Goal: Communication & Community: Participate in discussion

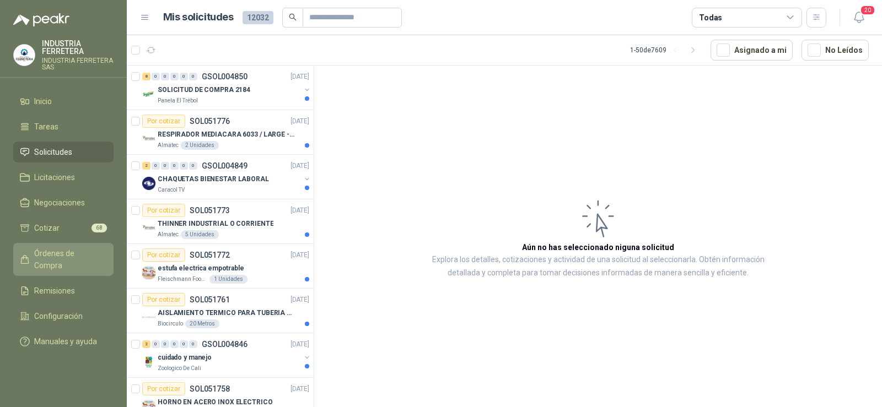
click at [85, 247] on span "Órdenes de Compra" at bounding box center [68, 259] width 69 height 24
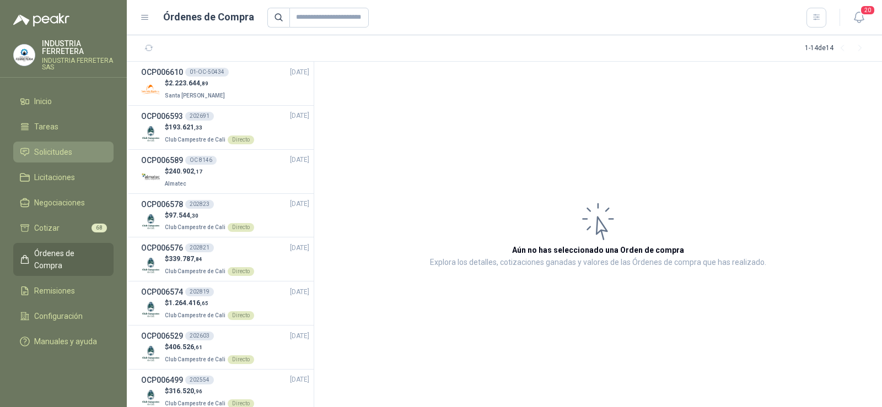
click at [53, 151] on span "Solicitudes" at bounding box center [53, 152] width 38 height 12
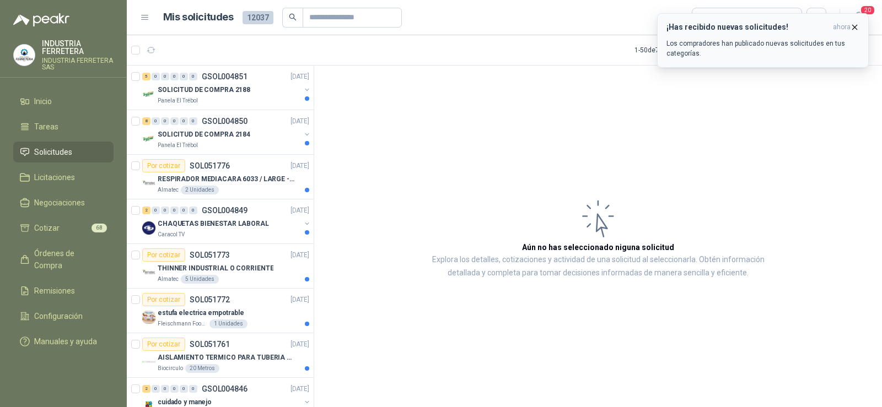
click at [857, 24] on icon "button" at bounding box center [854, 27] width 9 height 9
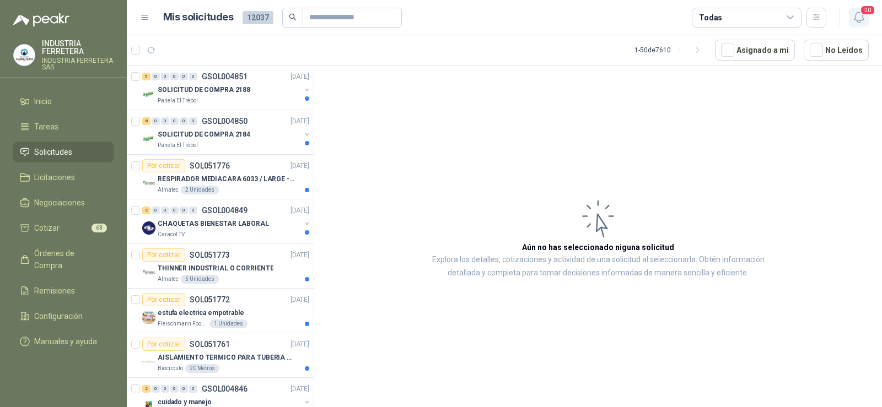
click at [862, 14] on span "20" at bounding box center [867, 10] width 15 height 10
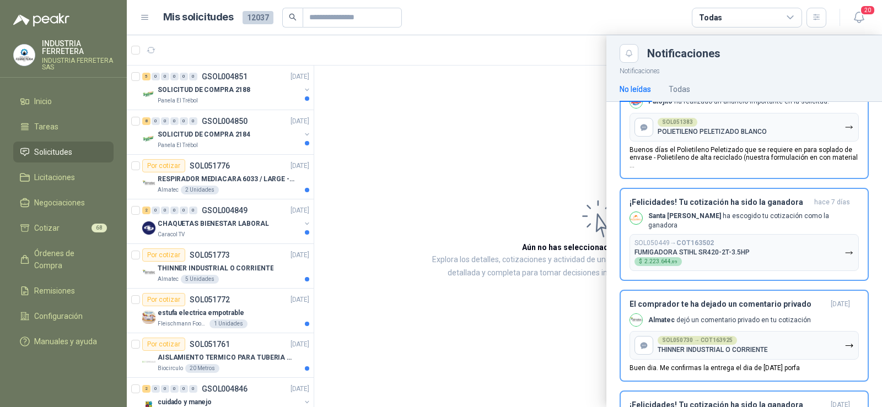
scroll to position [220, 0]
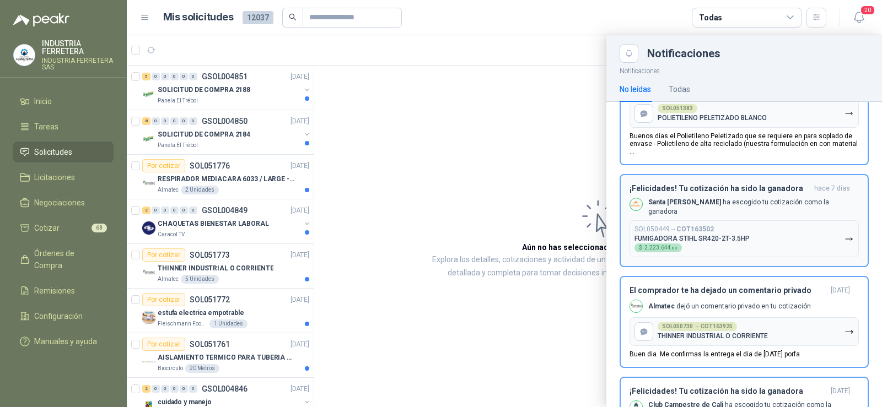
click at [715, 242] on div "SOL050449 → COT163502 FUMIGADORA STIHL SR420-2T-3.5HP $ 2.223.644 ,89" at bounding box center [691, 238] width 115 height 27
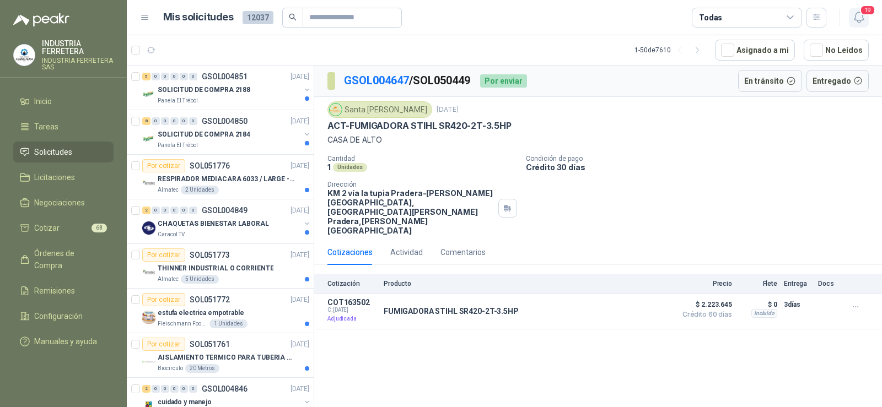
click at [864, 20] on icon "button" at bounding box center [859, 17] width 14 height 14
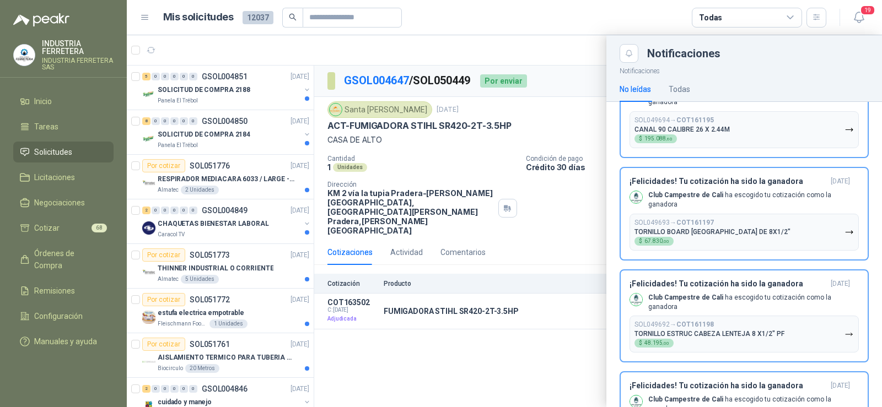
scroll to position [1569, 0]
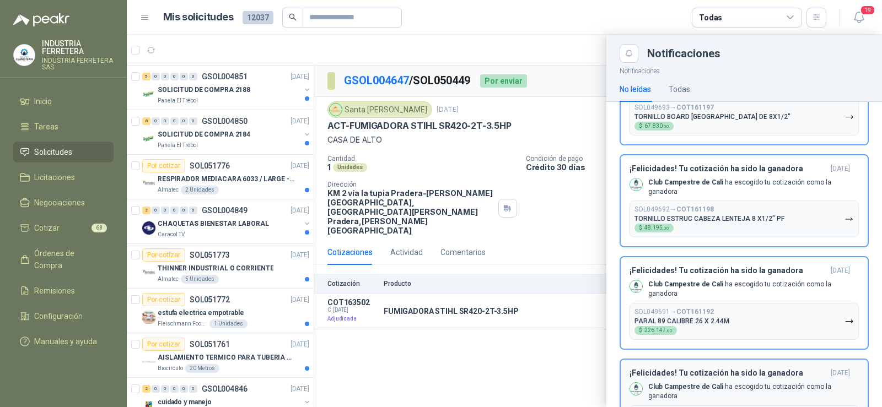
click at [767, 369] on div "¡Felicidades! Tu cotización ha sido la ganadora [DATE] Club Campestre de Cali h…" at bounding box center [743, 406] width 229 height 74
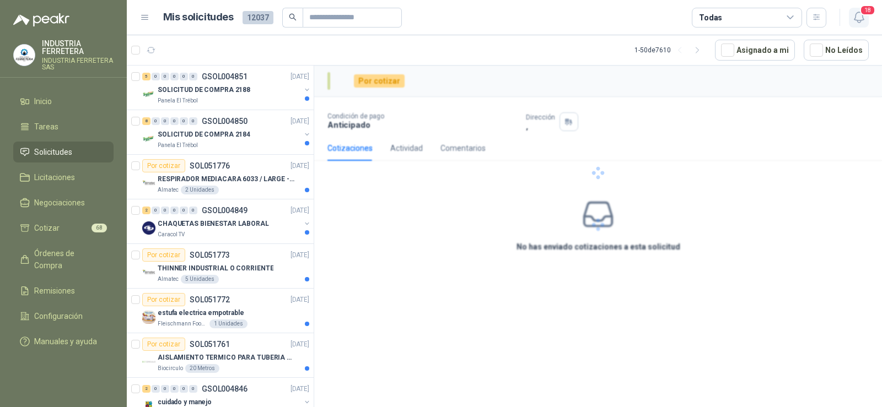
click at [860, 17] on icon "button" at bounding box center [859, 17] width 14 height 14
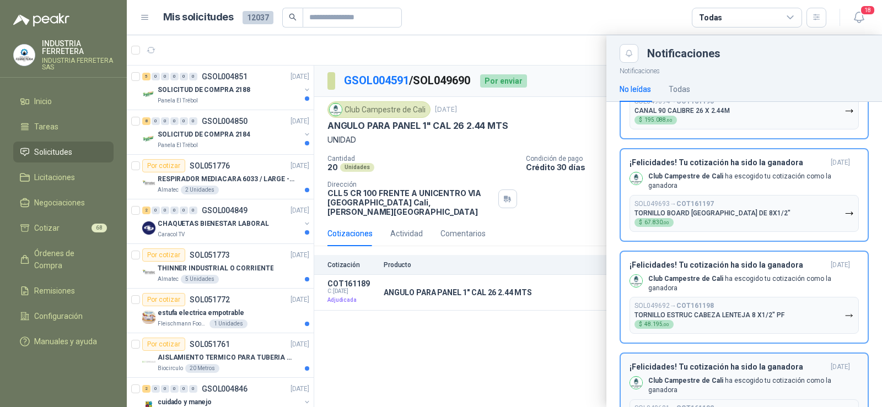
click at [728, 376] on p "Club Campestre de Cali ha escogido tu cotización como la ganadora" at bounding box center [753, 385] width 210 height 19
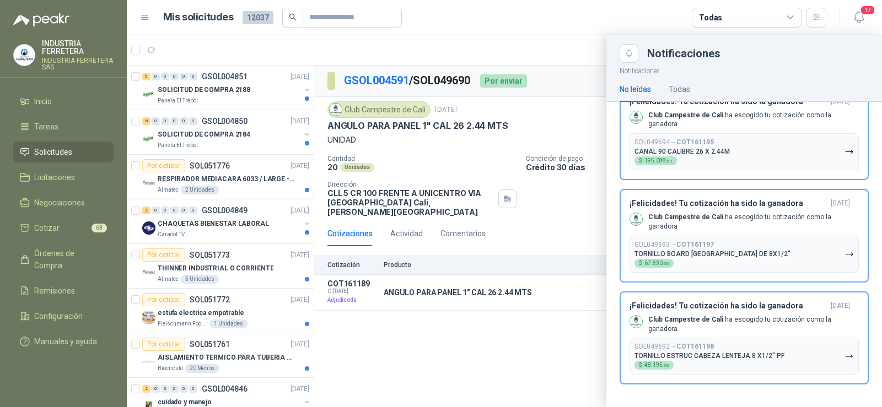
scroll to position [1376, 0]
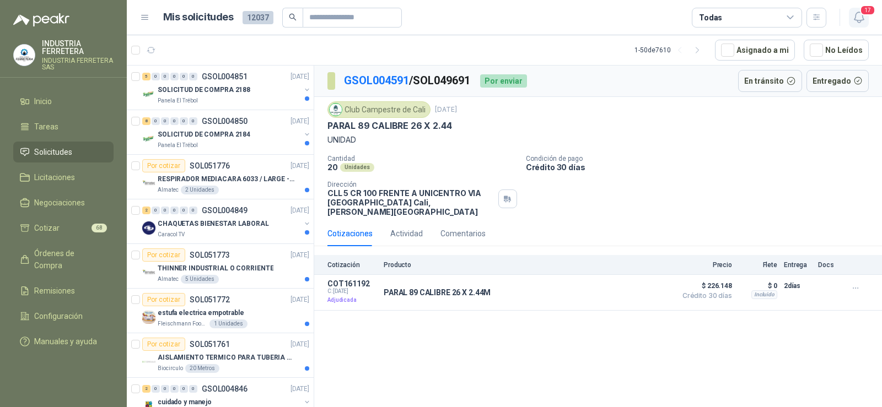
click at [860, 14] on icon "button" at bounding box center [859, 17] width 14 height 14
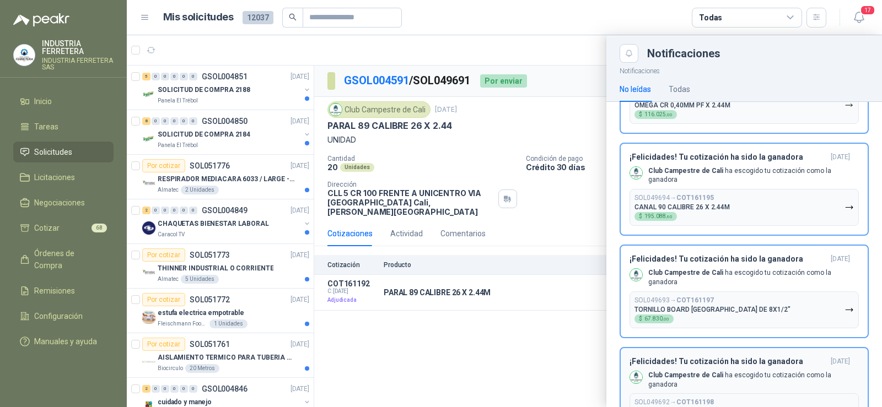
click at [700, 398] on b "COT161198" at bounding box center [694, 402] width 37 height 8
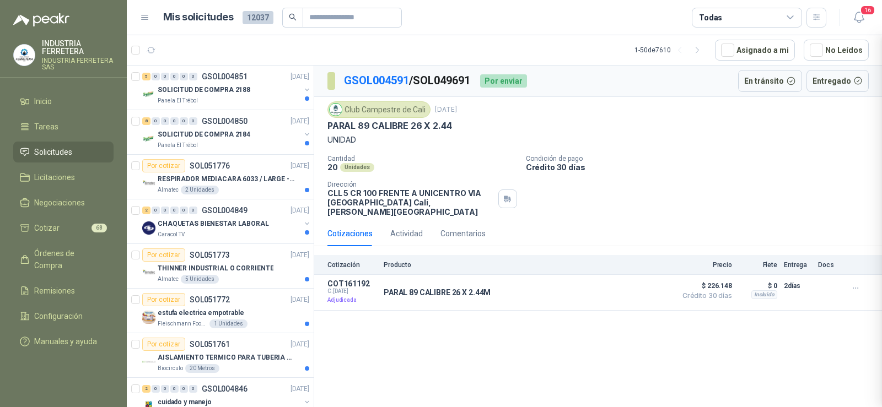
scroll to position [1280, 0]
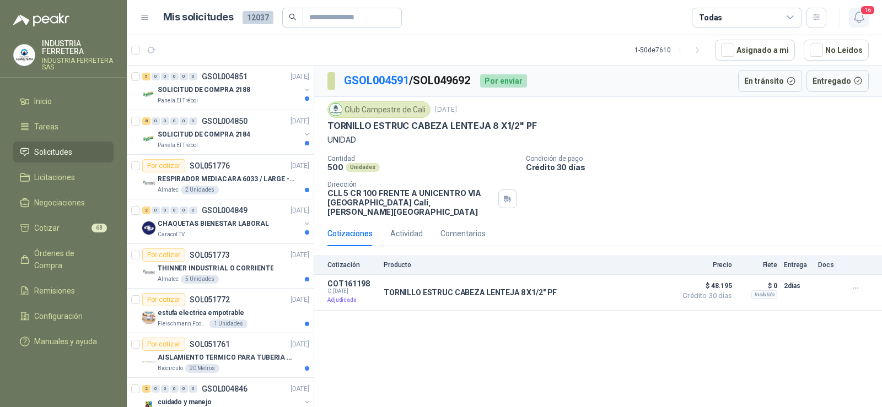
click at [855, 19] on icon "button" at bounding box center [859, 17] width 14 height 14
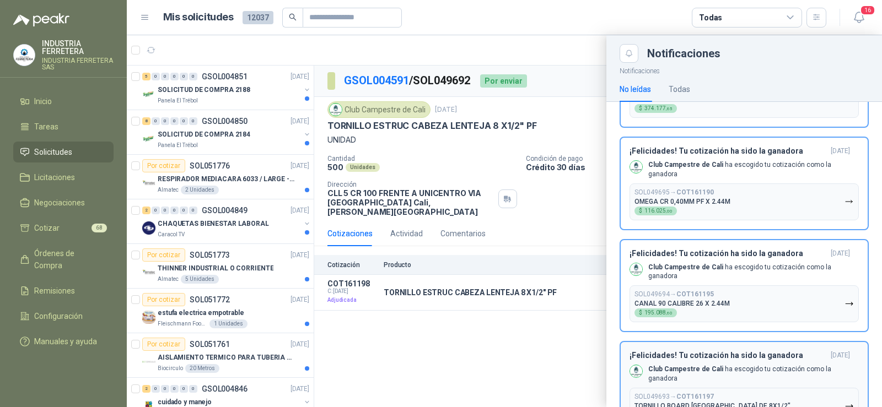
drag, startPoint x: 689, startPoint y: 359, endPoint x: 694, endPoint y: 362, distance: 6.0
click at [690, 402] on p "TORNILLO BOARD [GEOGRAPHIC_DATA] DE 8X1/2"" at bounding box center [712, 406] width 156 height 8
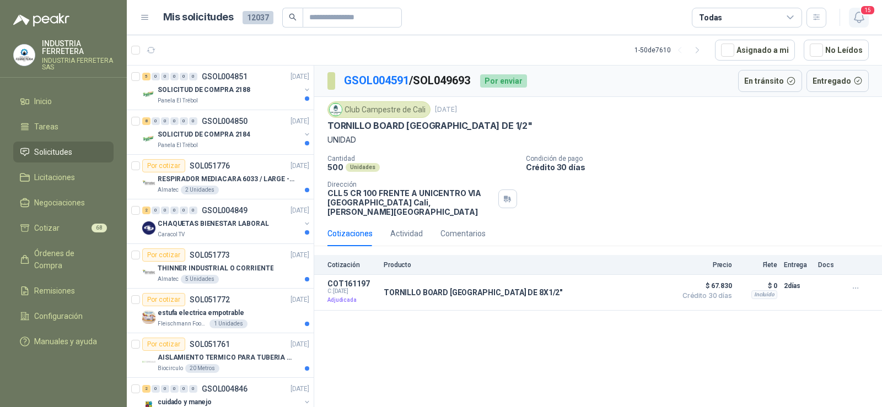
click at [861, 14] on span "15" at bounding box center [867, 10] width 15 height 10
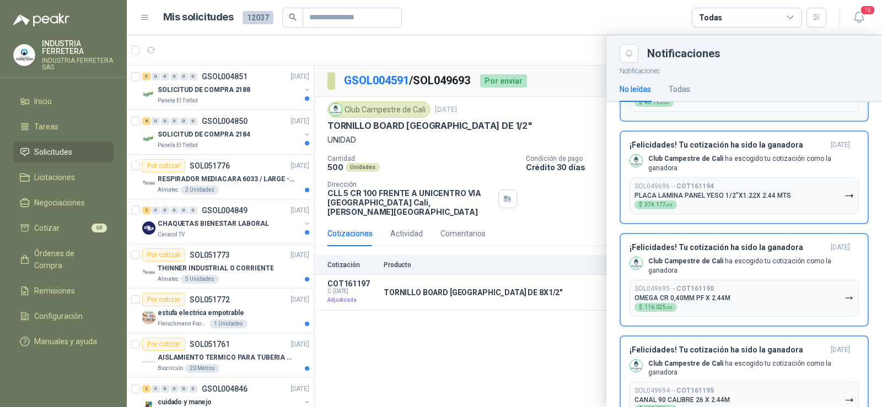
drag, startPoint x: 695, startPoint y: 335, endPoint x: 812, endPoint y: 184, distance: 191.2
click at [695, 345] on div "¡Felicidades! Tu cotización ha sido la ganadora [DATE] Club Campestre de Cali h…" at bounding box center [743, 382] width 229 height 74
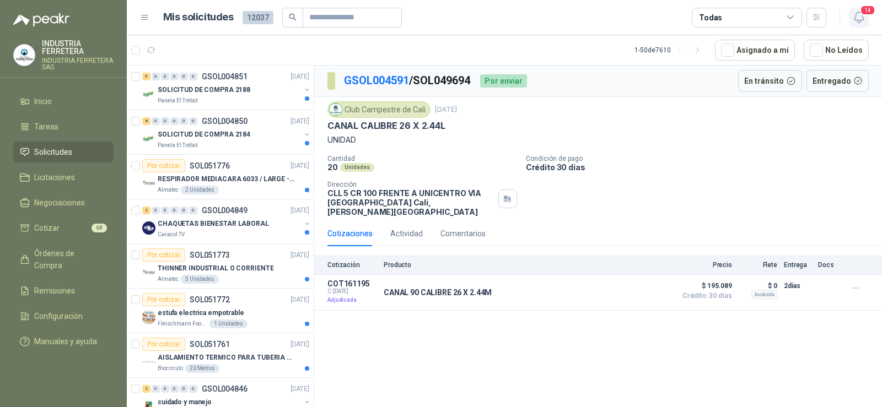
click at [854, 20] on icon "button" at bounding box center [859, 17] width 14 height 14
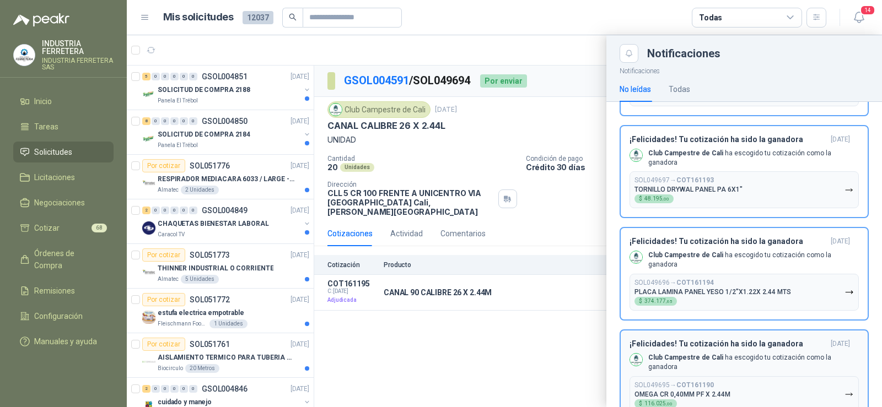
click at [698, 381] on b "COT161190" at bounding box center [694, 385] width 37 height 8
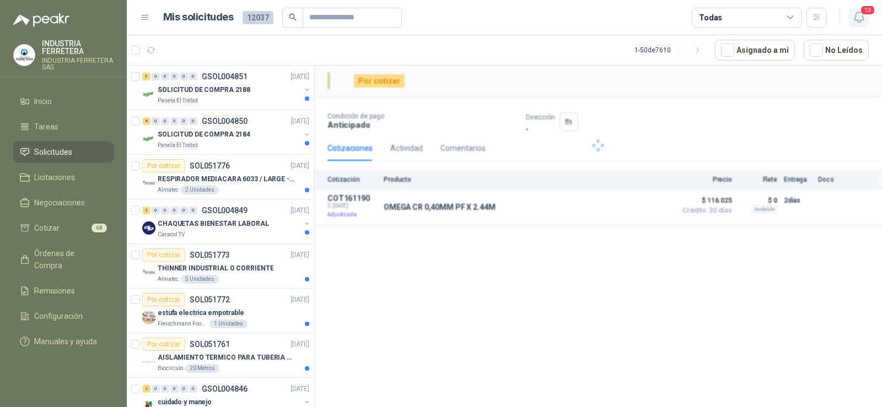
click at [859, 18] on icon "button" at bounding box center [859, 17] width 14 height 14
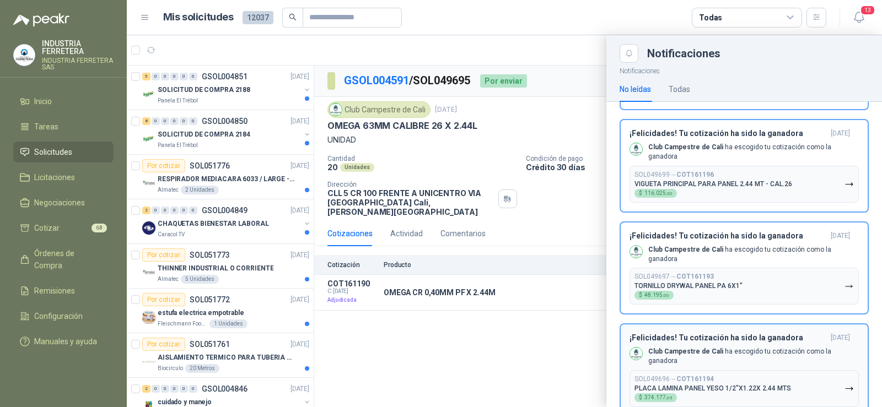
click at [700, 338] on div "¡Felicidades! Tu cotización ha sido la ganadora [DATE] Club Campestre de Cali h…" at bounding box center [743, 370] width 229 height 74
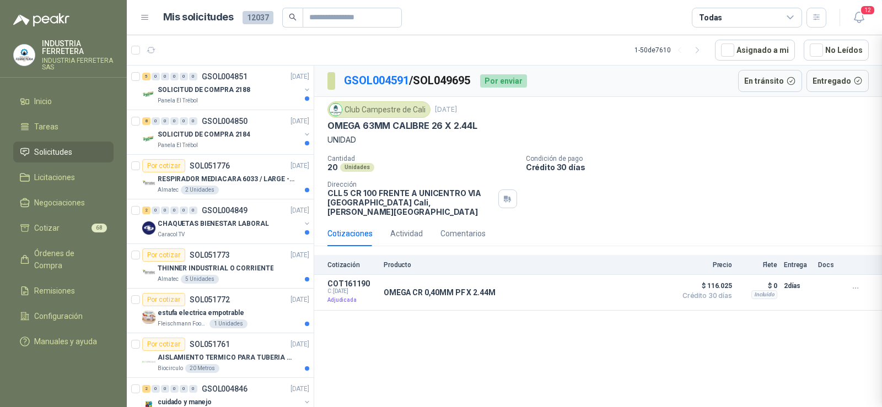
scroll to position [894, 0]
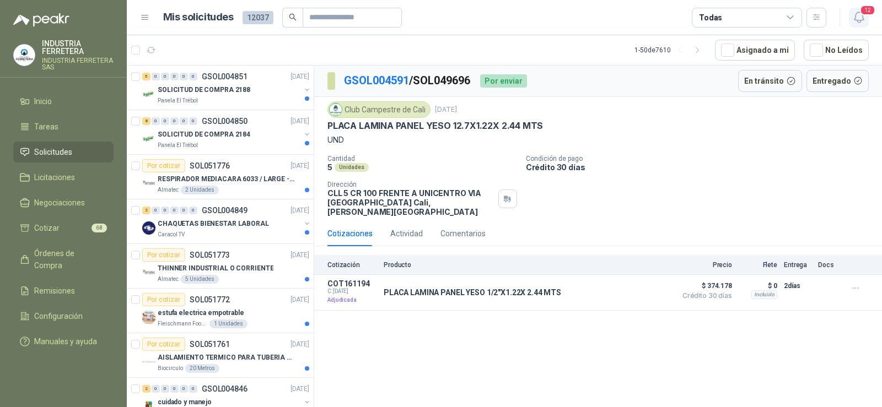
click at [861, 20] on icon "button" at bounding box center [857, 17] width 9 height 10
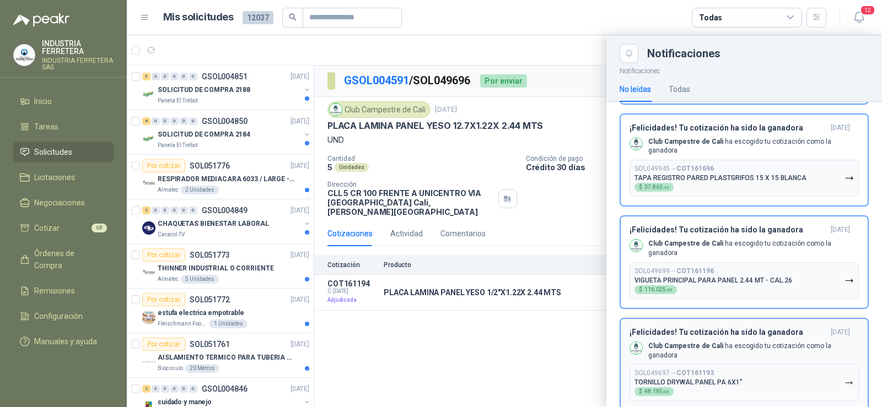
click at [711, 342] on div "Club Campestre de Cali ha escogido tu cotización como la ganadora" at bounding box center [743, 351] width 229 height 19
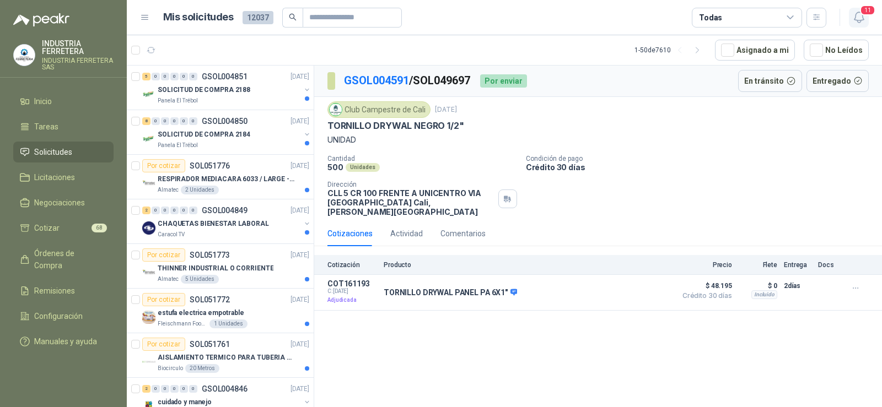
click at [858, 12] on icon "button" at bounding box center [859, 17] width 14 height 14
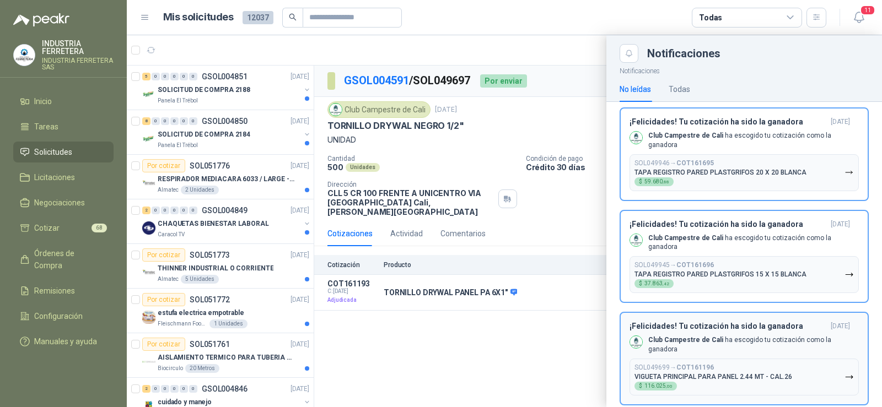
click at [719, 322] on h3 "¡Felicidades! Tu cotización ha sido la ganadora" at bounding box center [727, 326] width 197 height 9
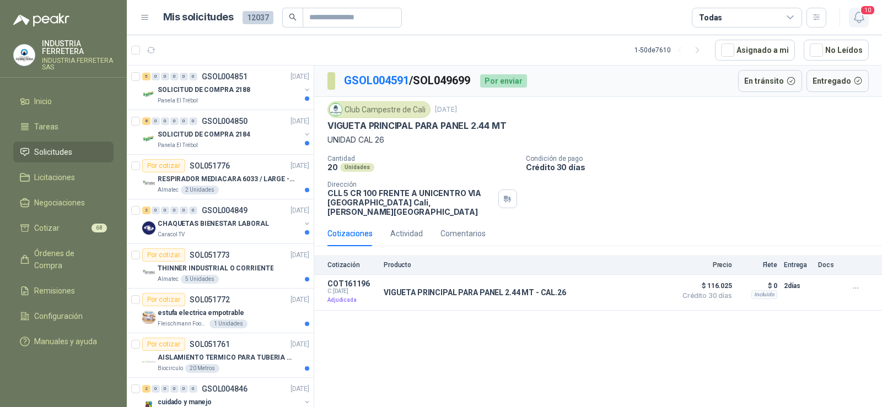
click at [857, 15] on icon "button" at bounding box center [859, 17] width 14 height 14
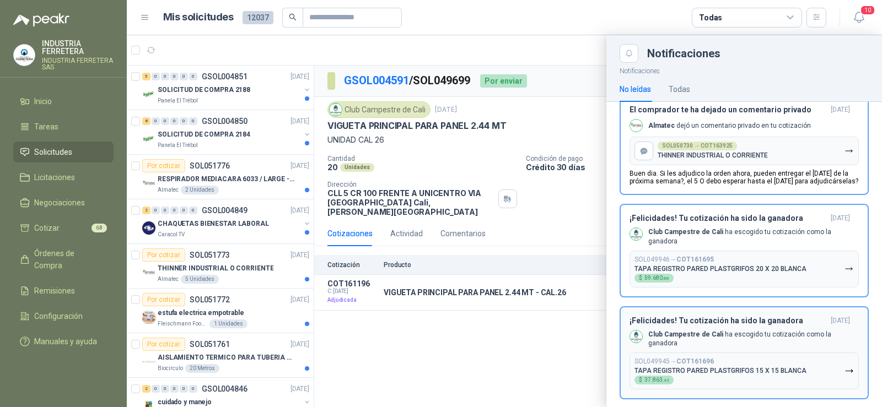
click at [718, 336] on div "¡Felicidades! Tu cotización ha sido la ganadora [DATE] Club Campestre de Cali h…" at bounding box center [743, 353] width 229 height 74
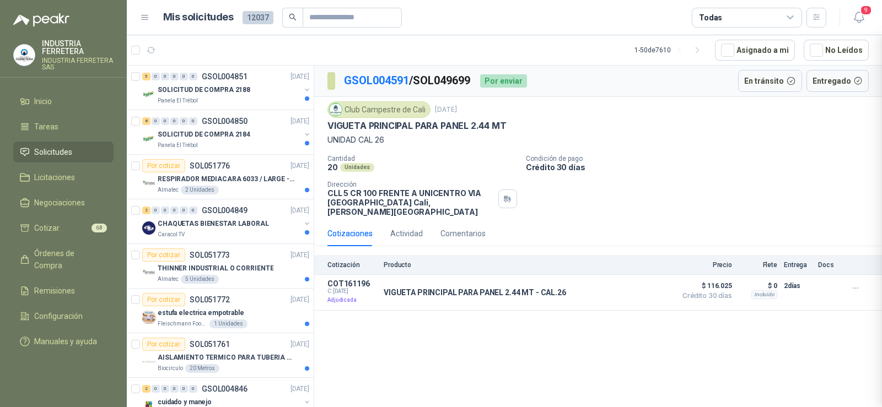
scroll to position [605, 0]
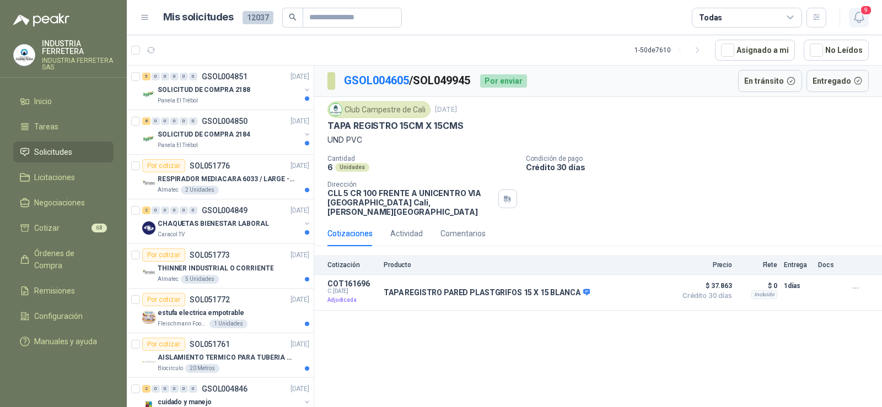
click at [858, 10] on button "9" at bounding box center [859, 18] width 20 height 20
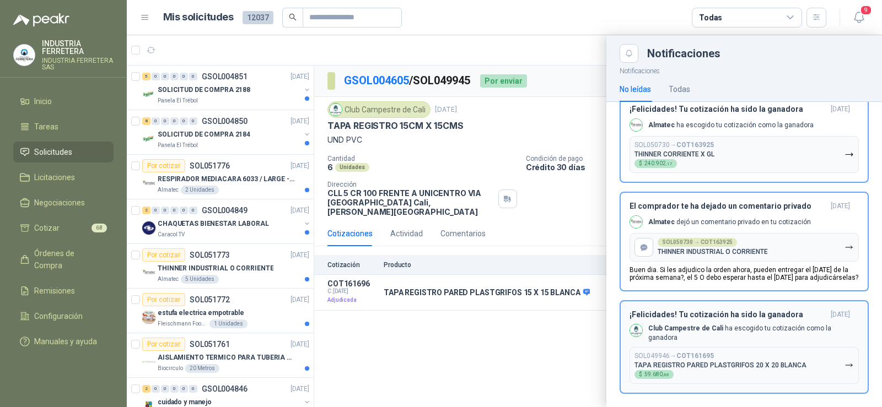
click at [689, 324] on div "Club Campestre de Cali ha escogido tu cotización como la ganadora" at bounding box center [743, 333] width 229 height 19
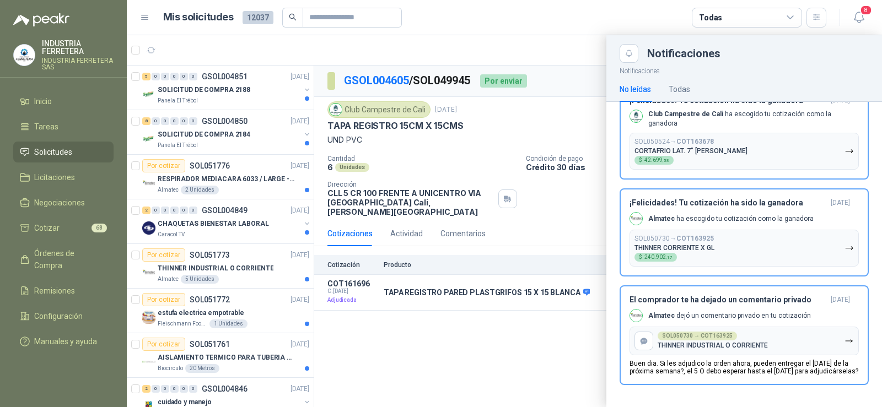
scroll to position [509, 0]
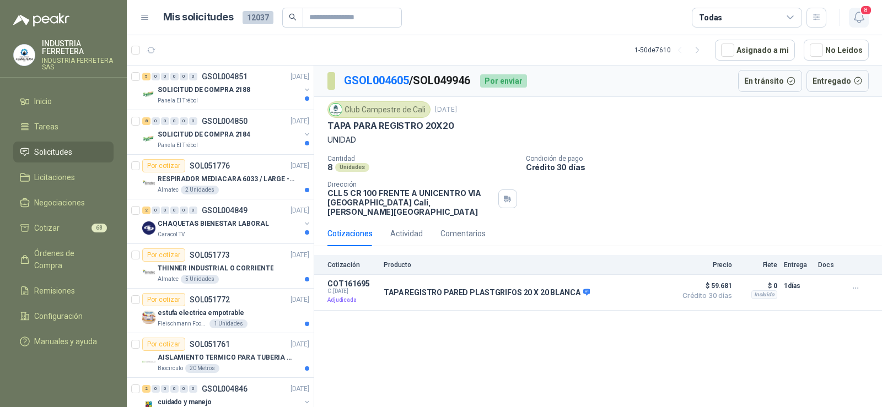
click at [860, 17] on icon "button" at bounding box center [859, 17] width 14 height 14
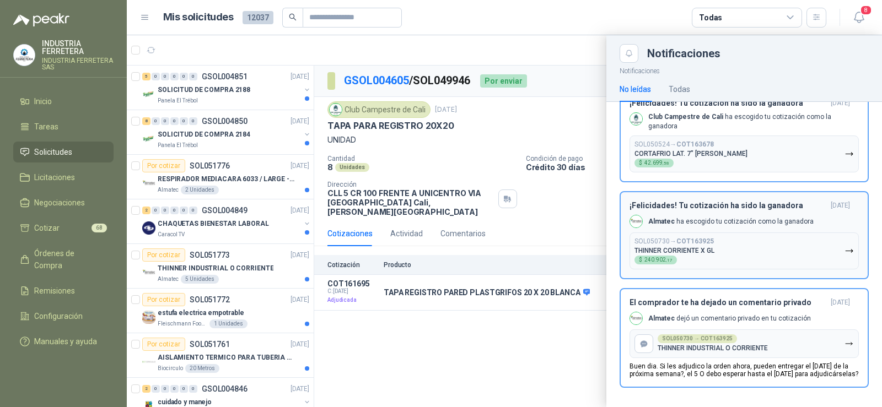
click at [837, 363] on p "Buen dia. Si les adjudico la orden ahora, pueden entregar el [DATE] de la próxi…" at bounding box center [743, 370] width 229 height 15
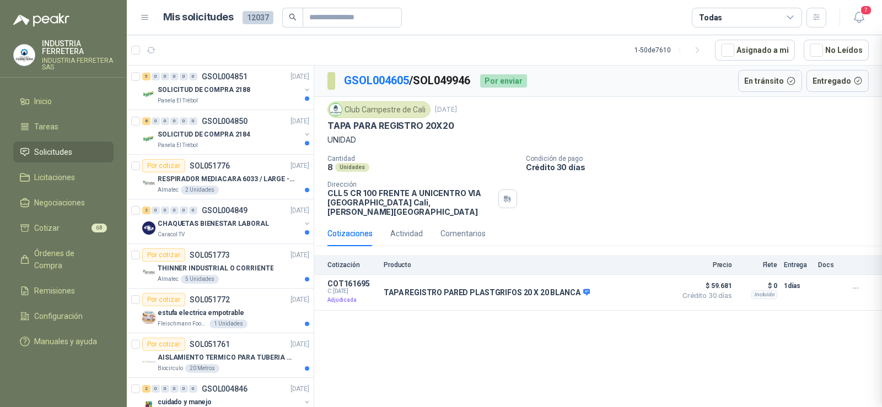
scroll to position [391, 0]
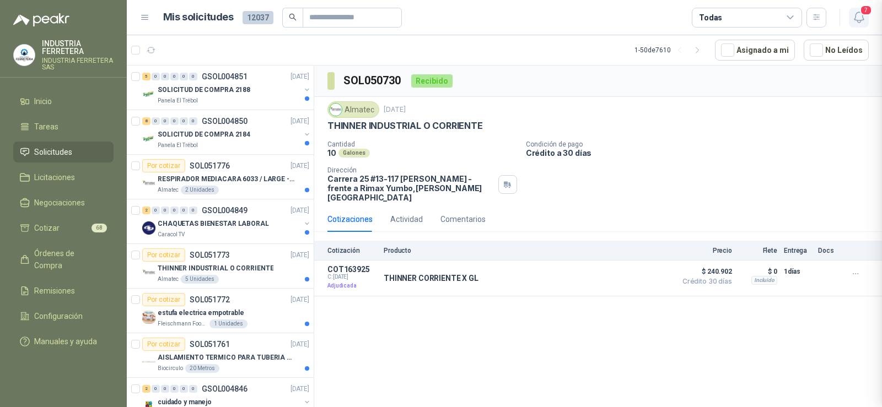
click at [864, 10] on div "COT163925 THINNER CORRIENTE X GL Solicitud a la que pertenece SOL050730 THINNER…" at bounding box center [441, 203] width 882 height 407
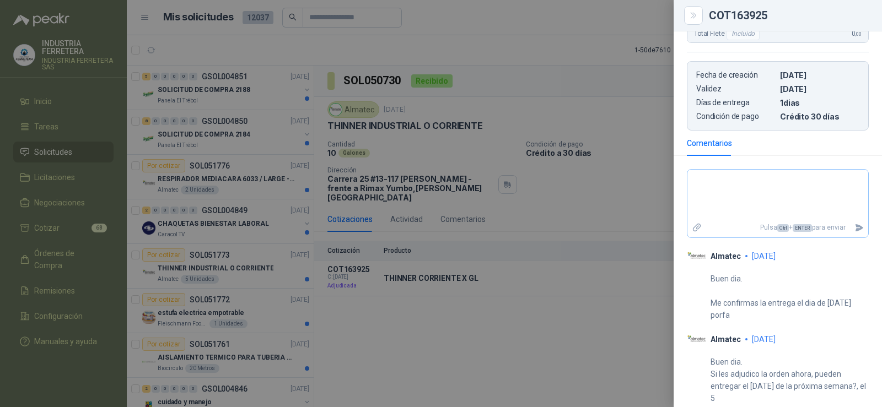
scroll to position [405, 0]
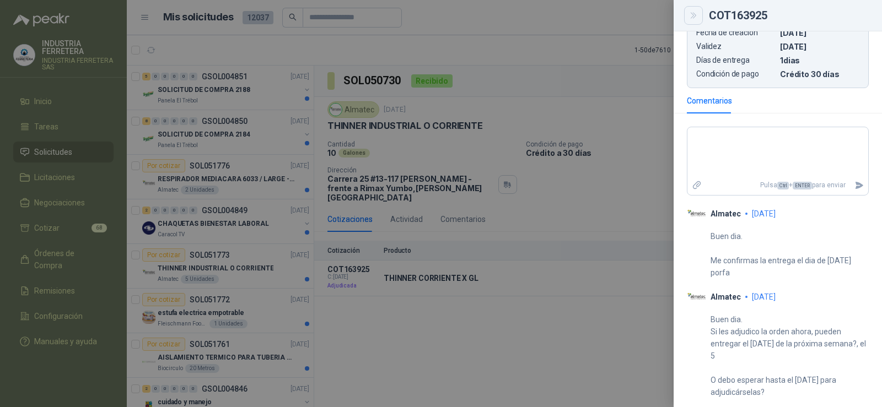
click at [693, 13] on icon "Close" at bounding box center [693, 15] width 9 height 9
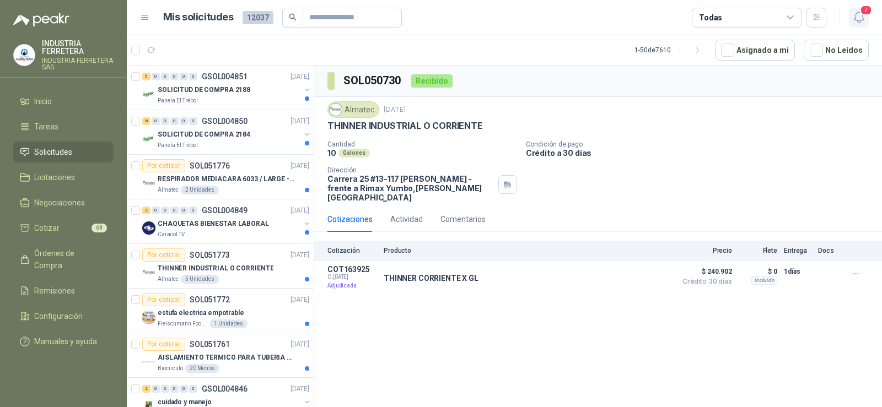
click at [858, 15] on icon "button" at bounding box center [859, 17] width 14 height 14
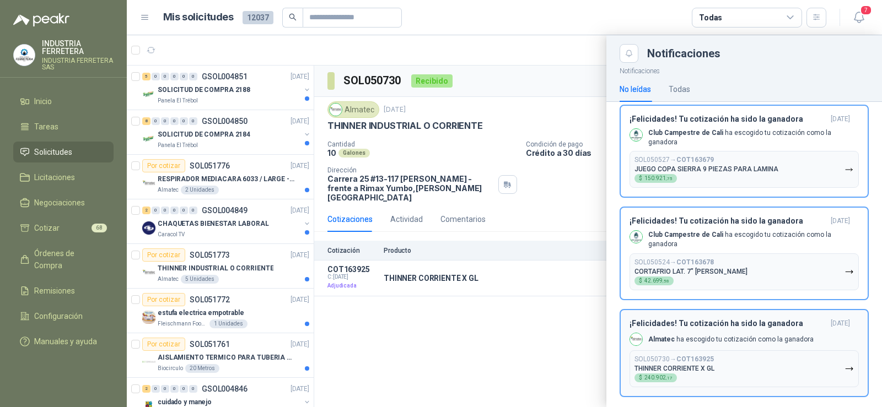
click at [722, 350] on button "SOL050730 → COT163925 THINNER CORRIENTE X GL $ 240.902 ,17" at bounding box center [743, 368] width 229 height 37
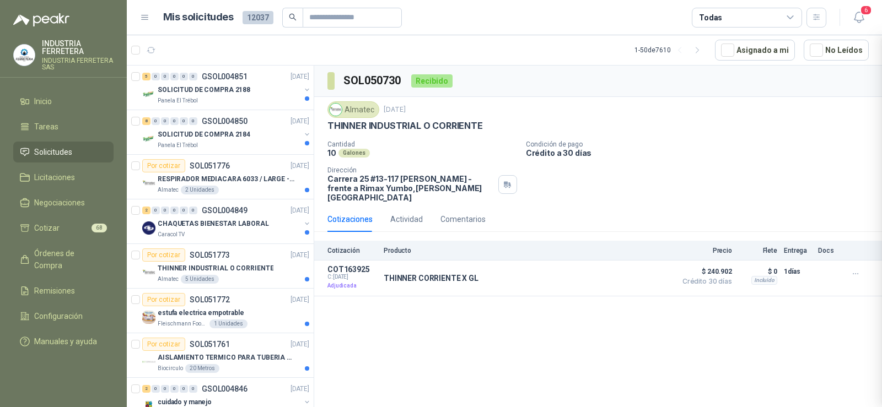
scroll to position [294, 0]
click at [860, 14] on span "6" at bounding box center [866, 10] width 12 height 10
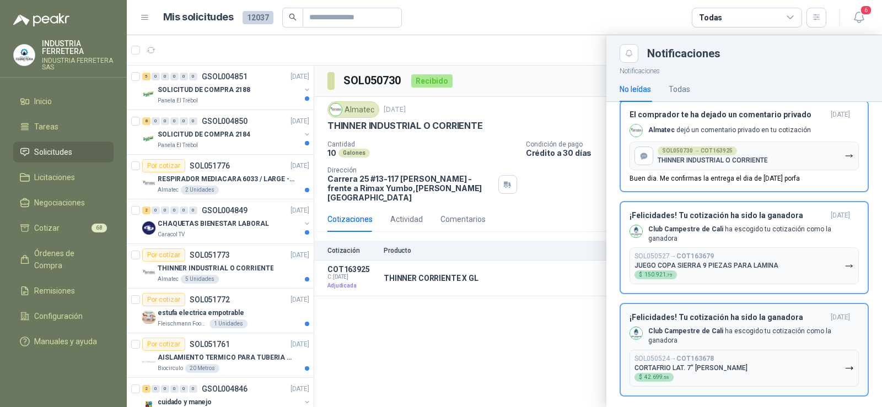
click at [668, 329] on b "Club Campestre de Cali" at bounding box center [685, 331] width 75 height 8
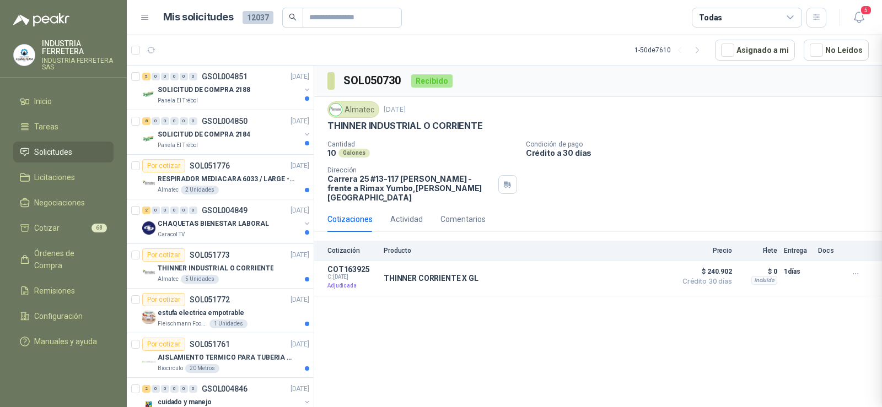
scroll to position [198, 0]
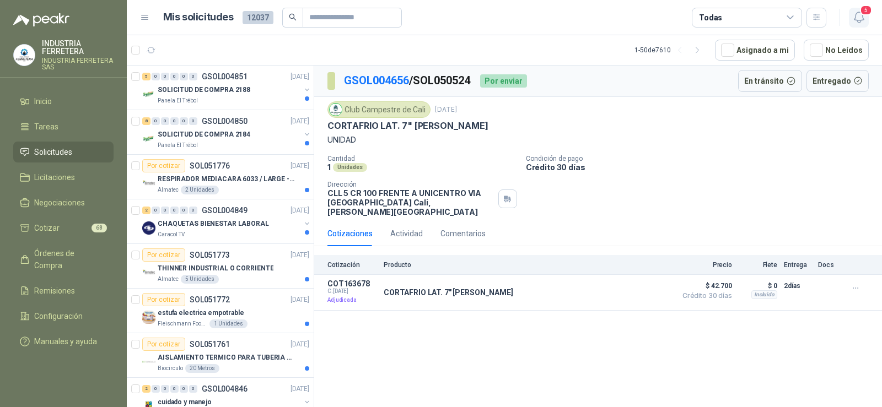
click at [860, 19] on icon "button" at bounding box center [859, 17] width 14 height 14
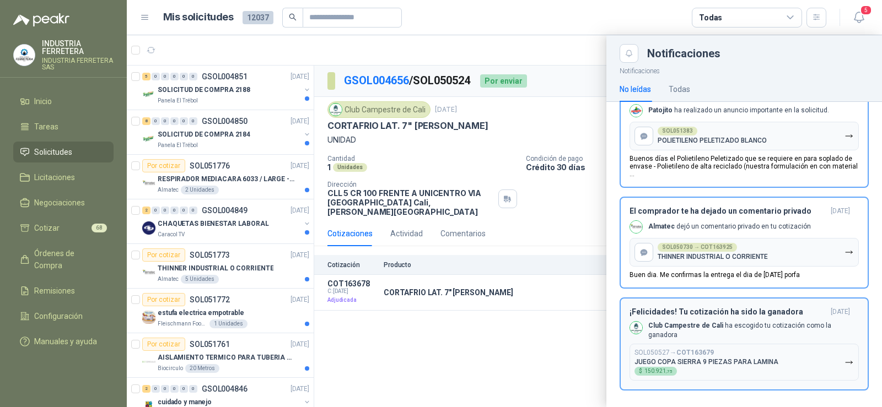
click at [694, 328] on b "Club Campestre de Cali" at bounding box center [685, 326] width 75 height 8
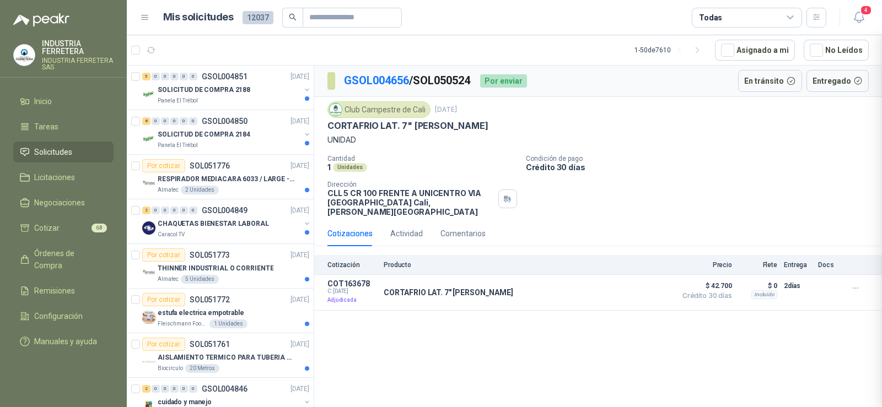
scroll to position [101, 0]
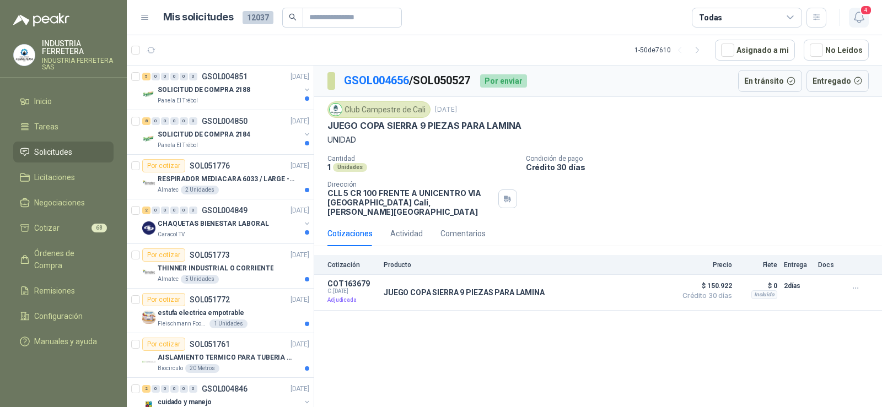
click at [865, 20] on button "4" at bounding box center [859, 18] width 20 height 20
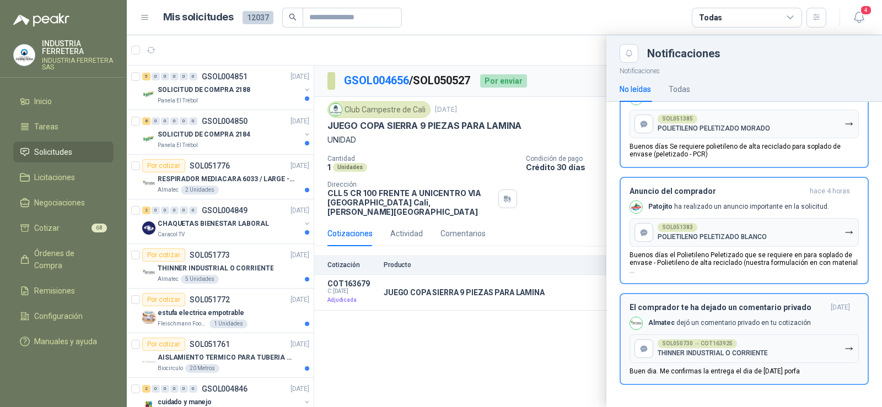
click at [678, 309] on h3 "El comprador te ha dejado un comentario privado" at bounding box center [727, 307] width 197 height 9
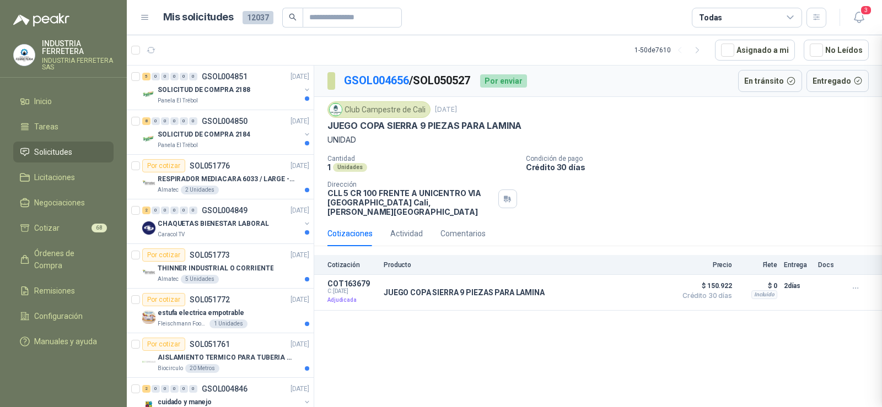
scroll to position [1, 0]
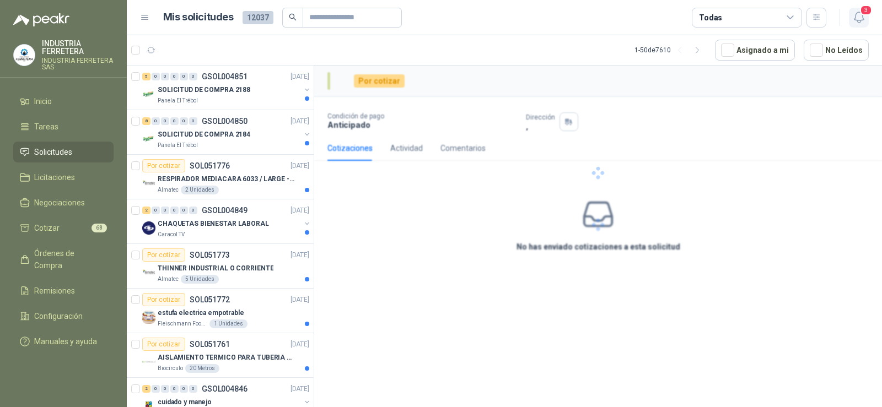
click at [855, 19] on icon "button" at bounding box center [859, 17] width 14 height 14
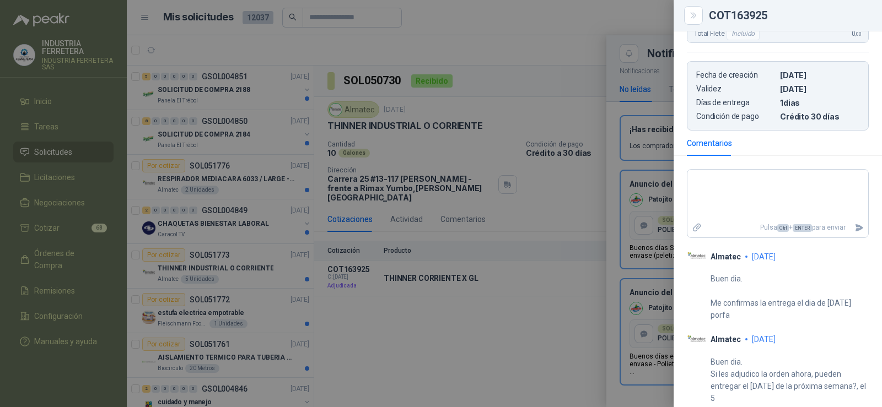
scroll to position [405, 0]
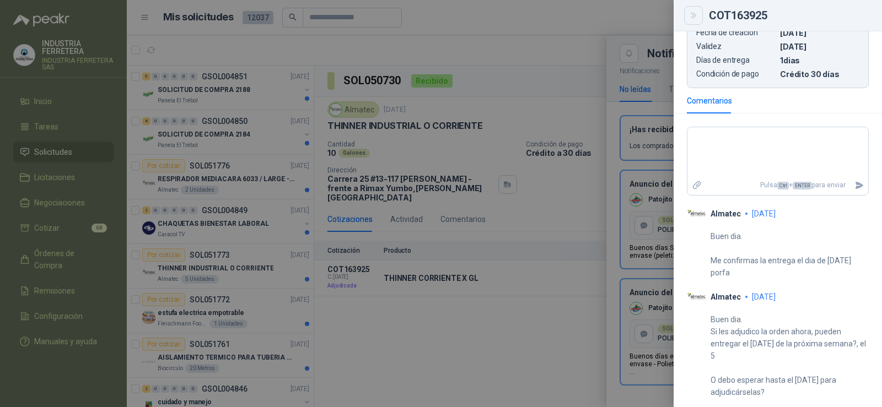
click at [693, 20] on button "Close" at bounding box center [693, 15] width 19 height 19
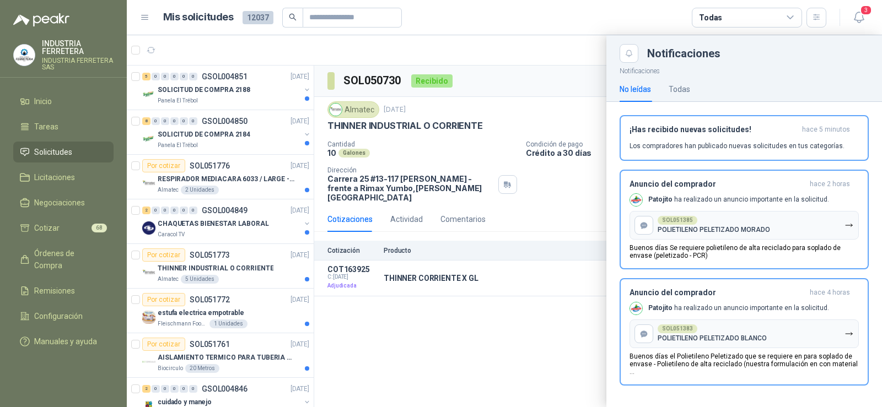
click at [749, 316] on div "Anuncio del comprador hace 4 horas Patojito ha realizado un anuncio importante …" at bounding box center [743, 332] width 229 height 88
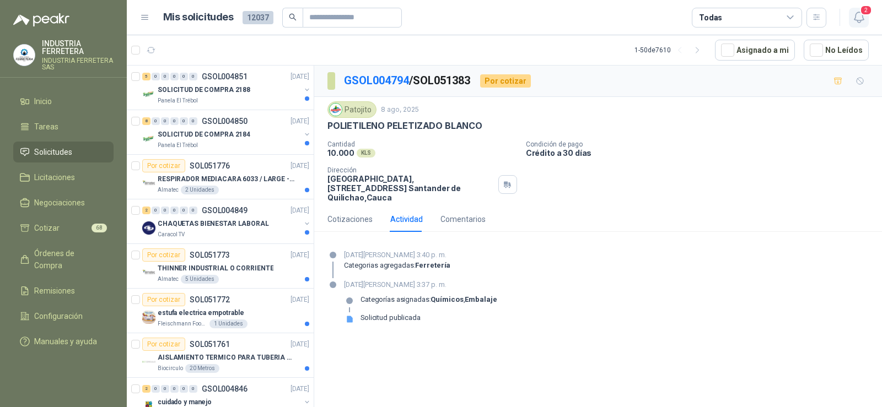
click at [862, 5] on span "2" at bounding box center [866, 10] width 12 height 10
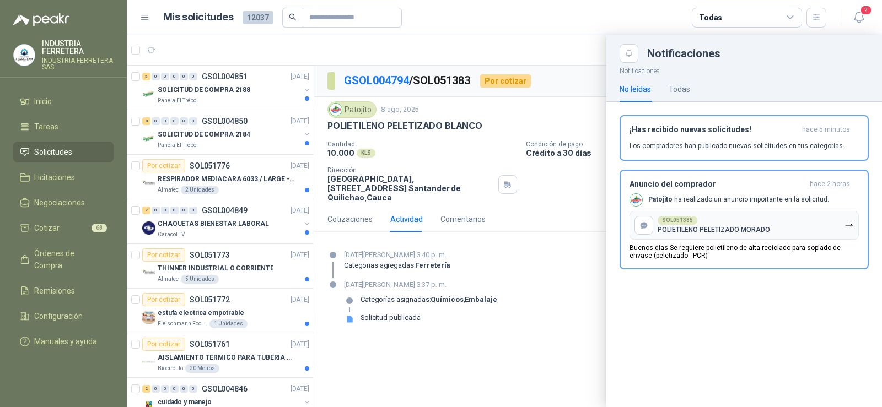
click at [749, 253] on p "Buenos días Se requiere polietileno de alta reciclado para soplado de envase (p…" at bounding box center [743, 251] width 229 height 15
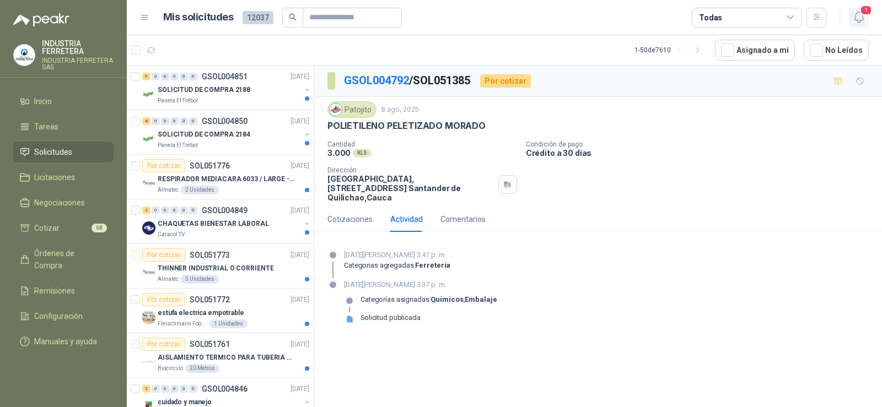
click at [863, 12] on span "1" at bounding box center [866, 10] width 12 height 10
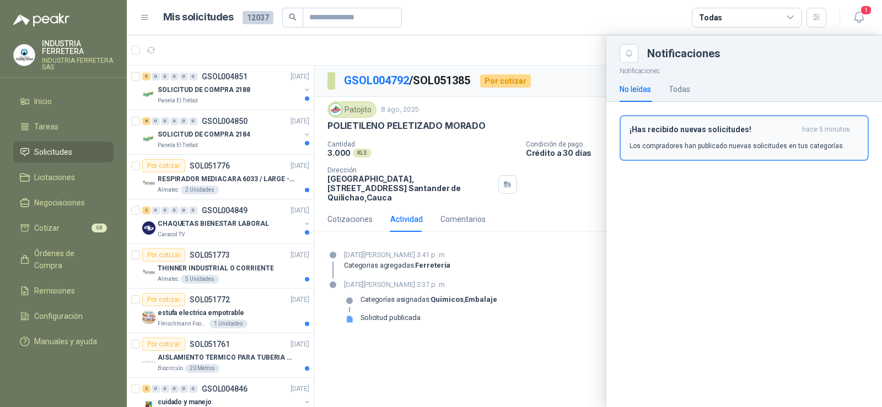
click at [744, 130] on h3 "¡Has recibido nuevas solicitudes!" at bounding box center [713, 129] width 168 height 9
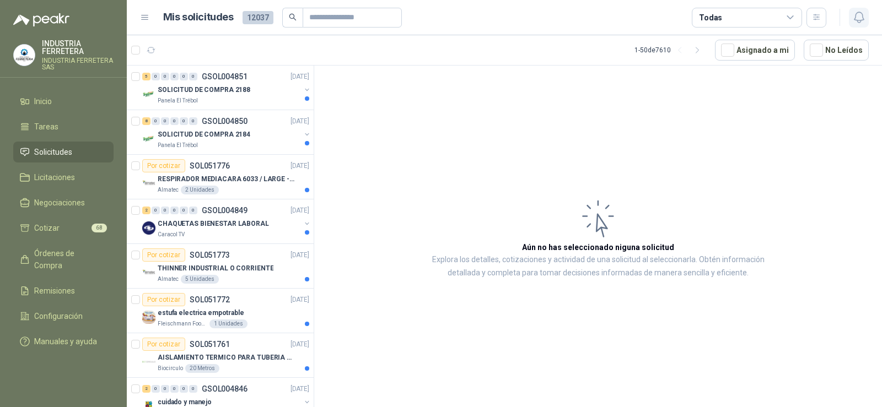
click at [856, 23] on icon "button" at bounding box center [859, 17] width 14 height 14
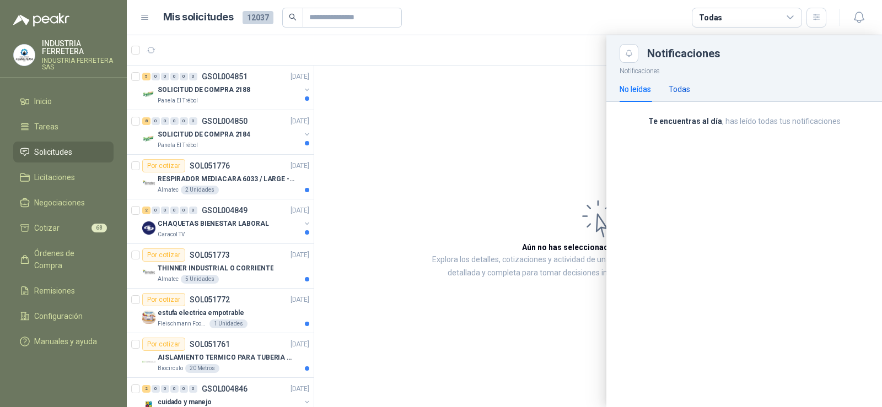
click at [676, 95] on div "Todas" at bounding box center [678, 89] width 21 height 12
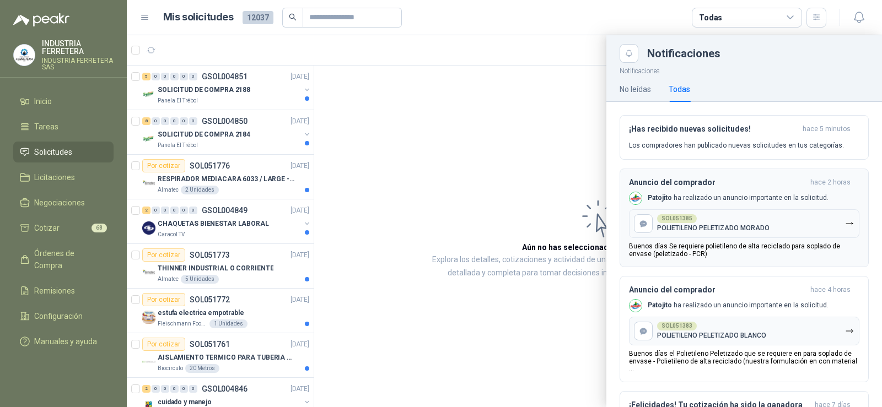
click at [754, 219] on div "SOL051385 POLIETILENO PELETIZADO MORADO" at bounding box center [713, 223] width 112 height 18
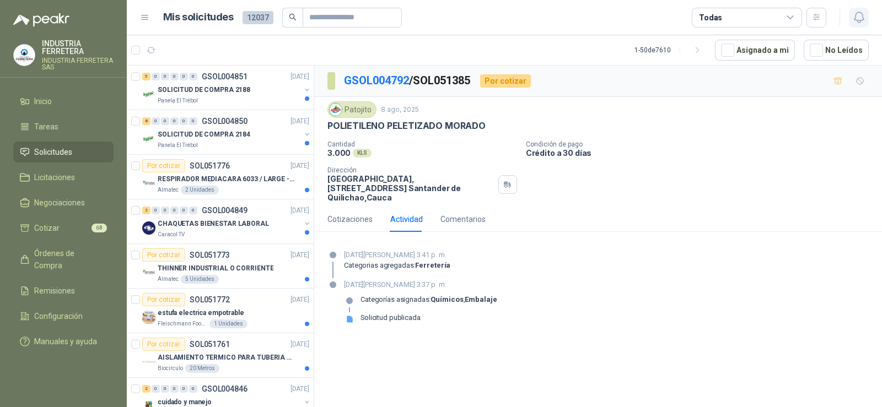
click at [857, 16] on icon "button" at bounding box center [859, 17] width 14 height 14
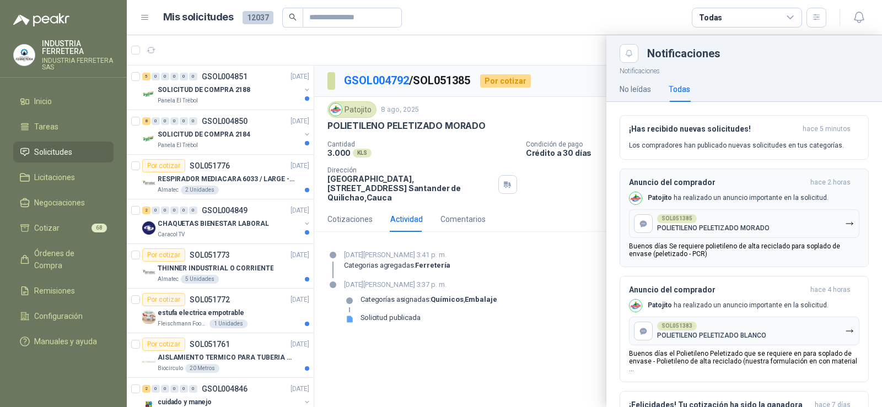
click at [726, 179] on h3 "Anuncio del comprador" at bounding box center [717, 182] width 177 height 9
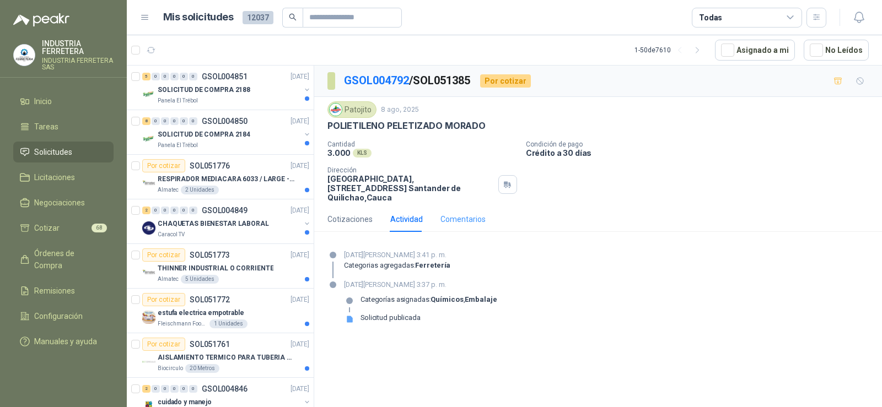
click at [478, 218] on div "Comentarios" at bounding box center [462, 219] width 45 height 25
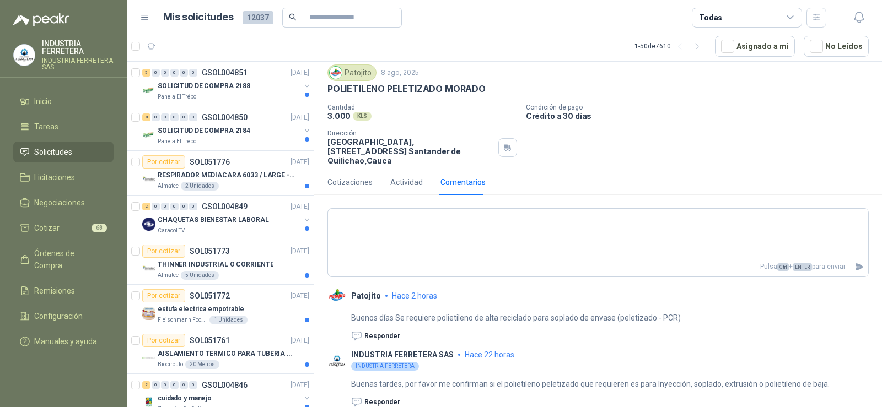
scroll to position [34, 0]
click at [858, 14] on icon "button" at bounding box center [859, 17] width 14 height 14
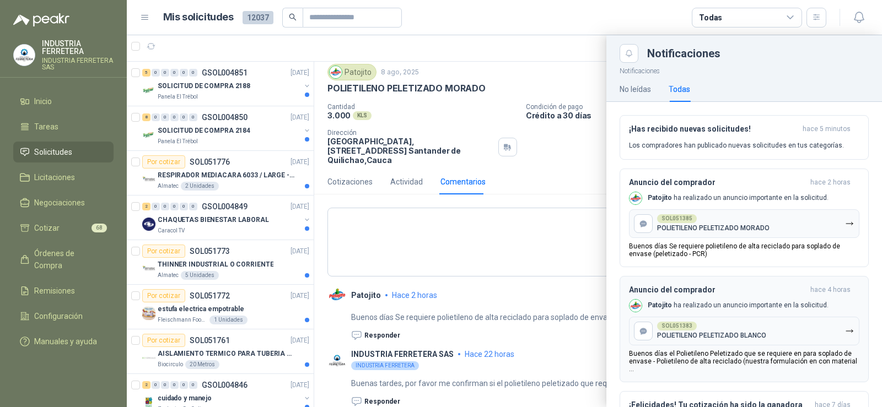
click at [754, 303] on p "[PERSON_NAME] ha realizado un anuncio importante en la solicitud." at bounding box center [737, 305] width 181 height 9
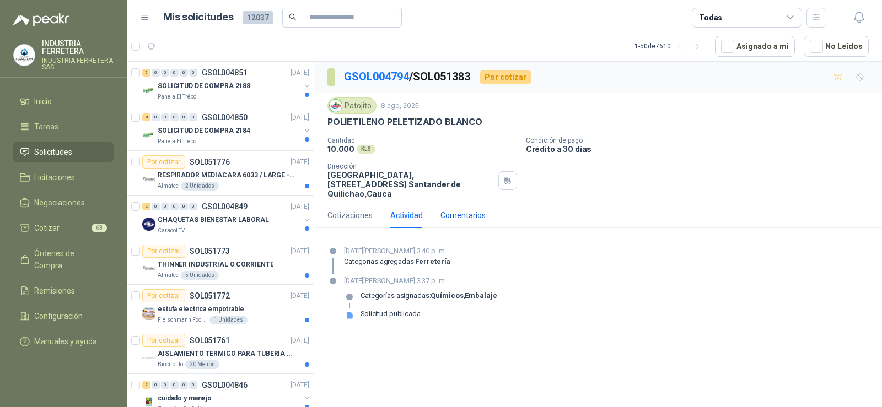
click at [470, 209] on div "Comentarios" at bounding box center [462, 215] width 45 height 12
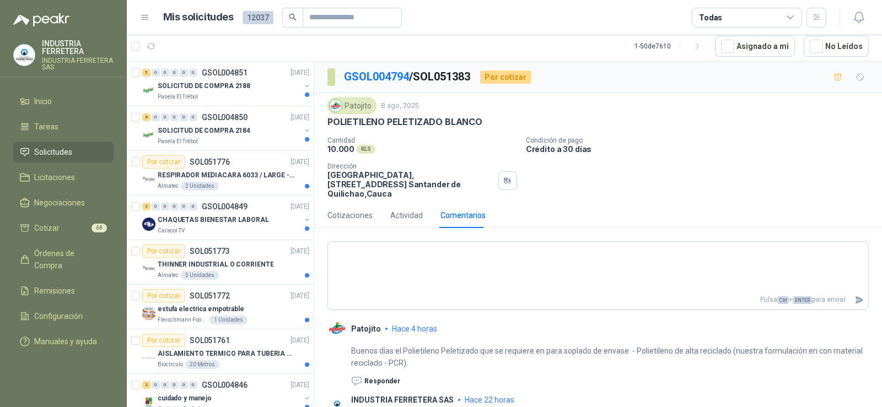
scroll to position [46, 0]
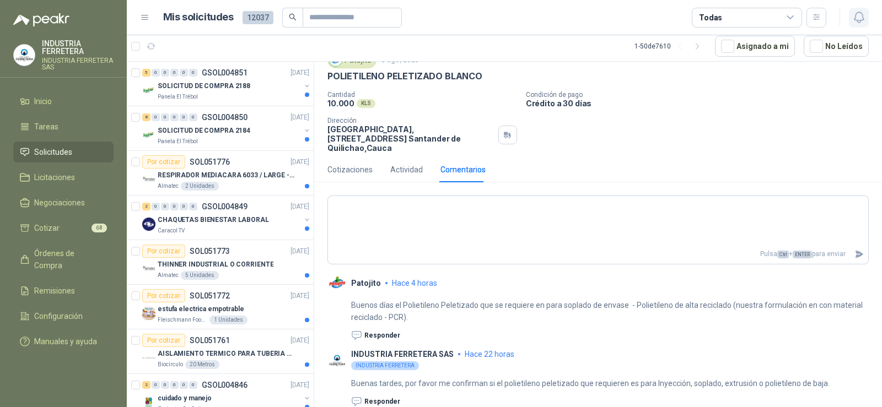
click at [860, 15] on icon "button" at bounding box center [859, 17] width 14 height 14
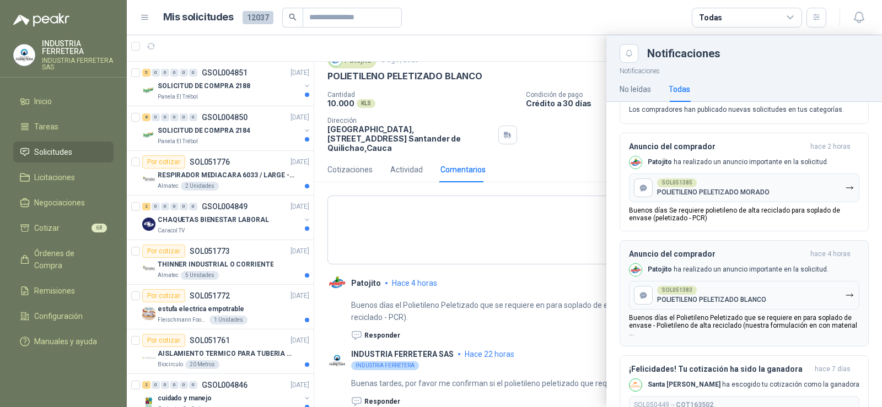
scroll to position [55, 0]
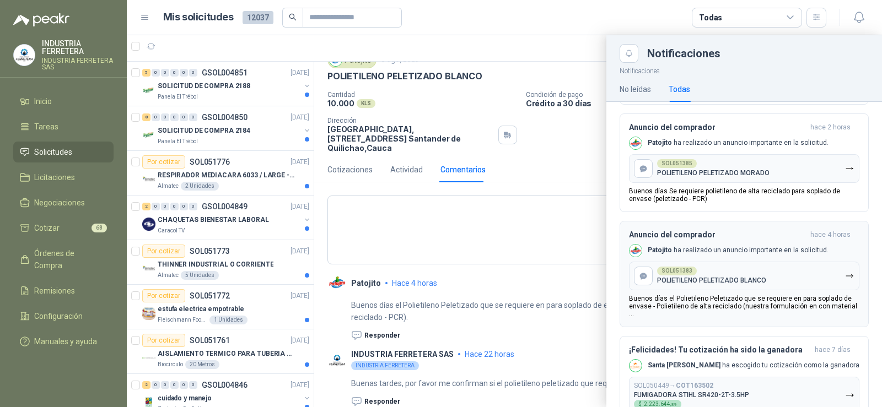
click at [755, 241] on div "Anuncio del comprador hace 4 horas Patojito ha realizado un anuncio importante …" at bounding box center [744, 274] width 230 height 88
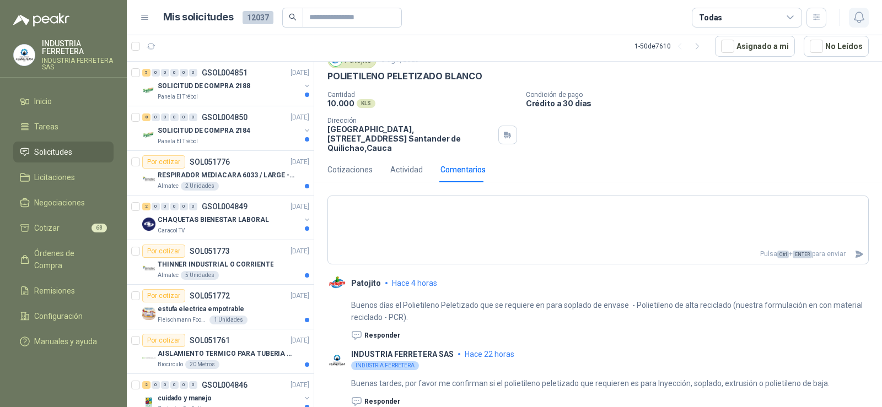
click at [862, 24] on button "button" at bounding box center [859, 18] width 20 height 20
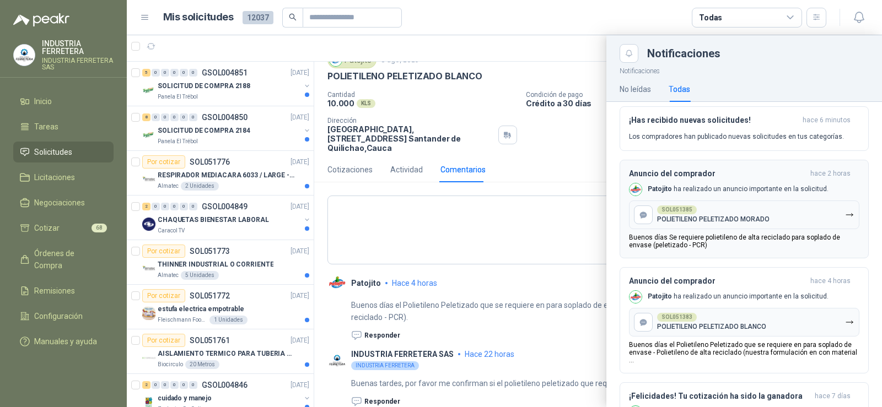
scroll to position [0, 0]
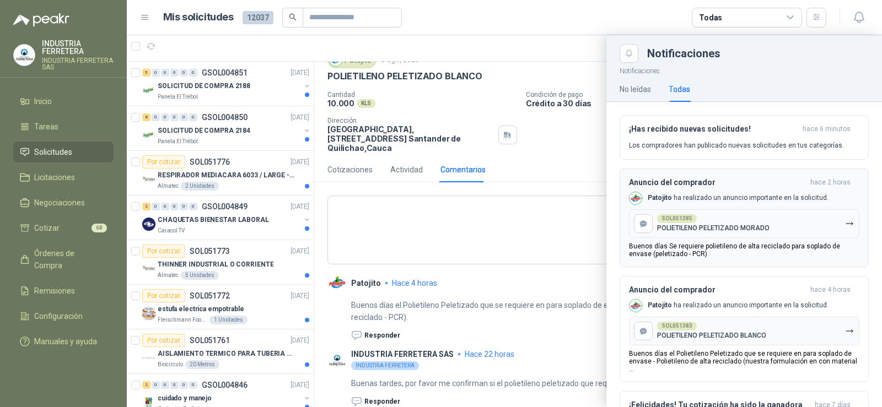
click at [742, 194] on p "[PERSON_NAME] ha realizado un anuncio importante en la solicitud." at bounding box center [737, 197] width 181 height 9
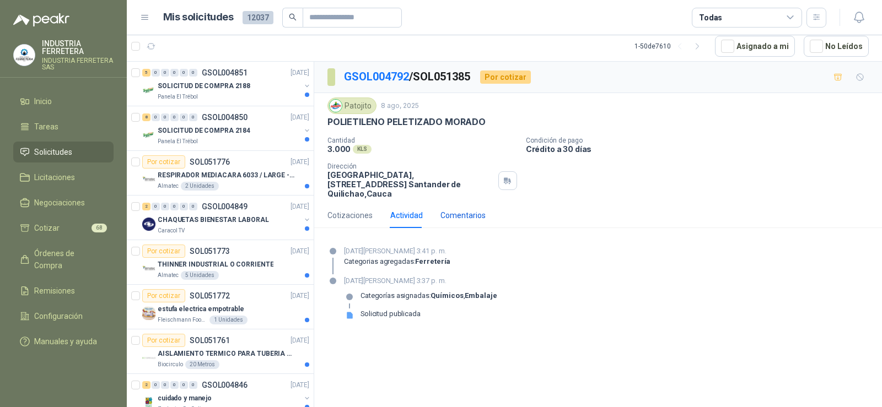
click at [451, 209] on div "Comentarios" at bounding box center [462, 215] width 45 height 12
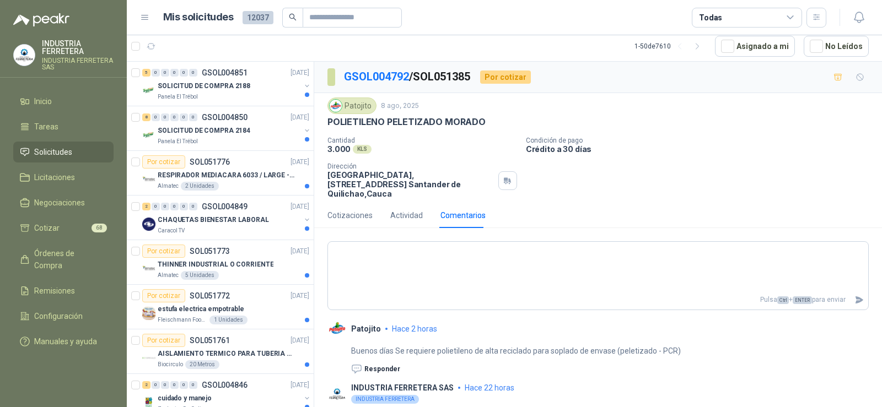
click at [399, 122] on p "POLIETILENO PELETIZADO MORADO" at bounding box center [406, 122] width 158 height 12
click at [399, 123] on p "POLIETILENO PELETIZADO MORADO" at bounding box center [406, 122] width 158 height 12
copy p "POLIETILENO PELETIZADO MORADO"
